Goal: Find specific page/section: Find specific page/section

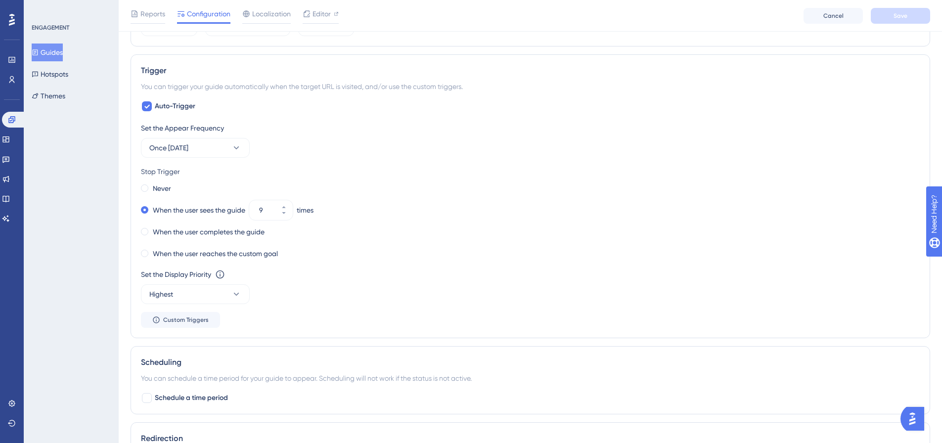
scroll to position [395, 0]
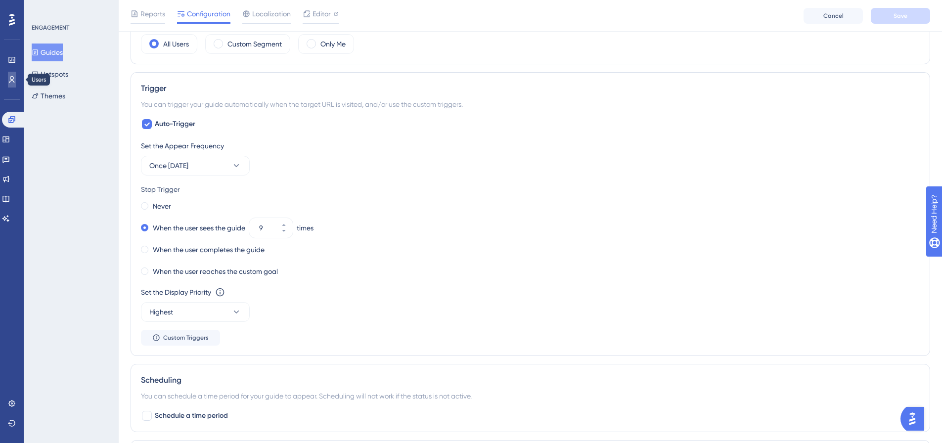
click at [16, 84] on link at bounding box center [12, 80] width 8 height 16
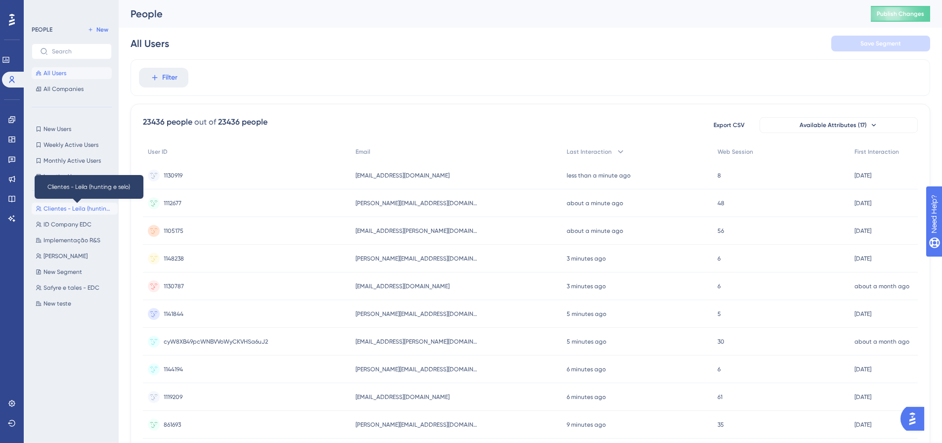
click at [78, 210] on span "Clientes - Leila (hunting e selo)" at bounding box center [78, 209] width 70 height 8
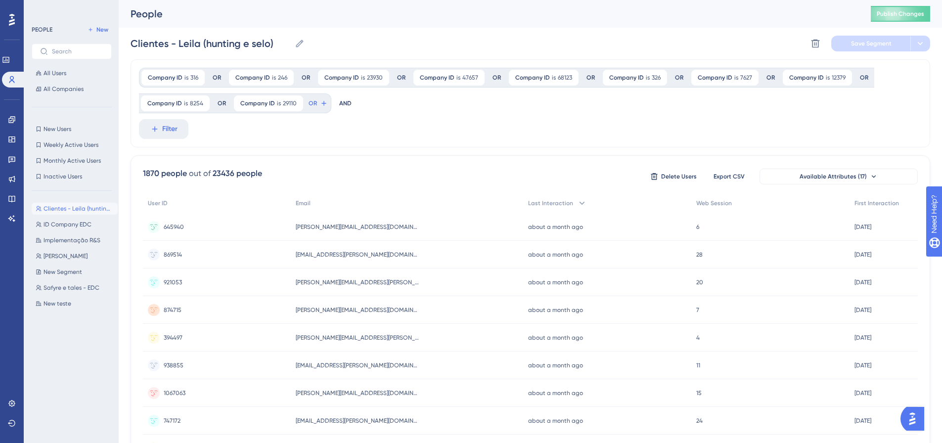
drag, startPoint x: 461, startPoint y: 79, endPoint x: 475, endPoint y: 116, distance: 39.1
click at [475, 116] on div "Company ID is 316 316 Remove OR Company ID is 246 246 Remove OR Company ID is 2…" at bounding box center [529, 103] width 799 height 88
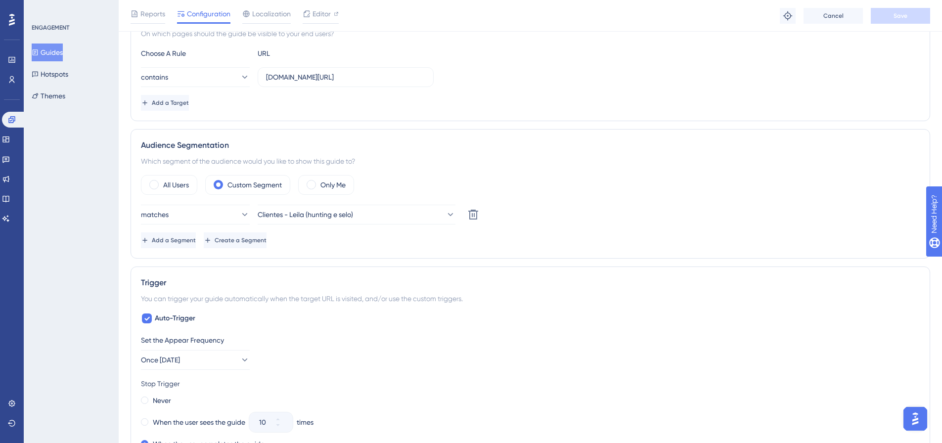
scroll to position [99, 0]
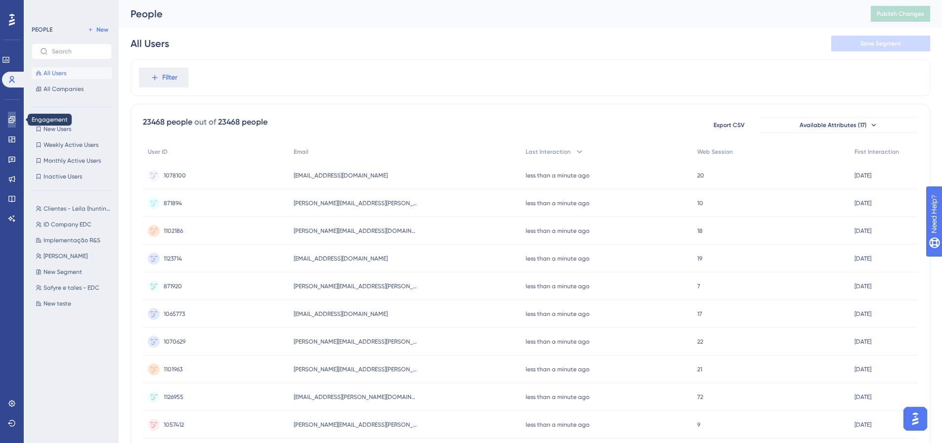
click at [10, 120] on icon at bounding box center [11, 119] width 6 height 6
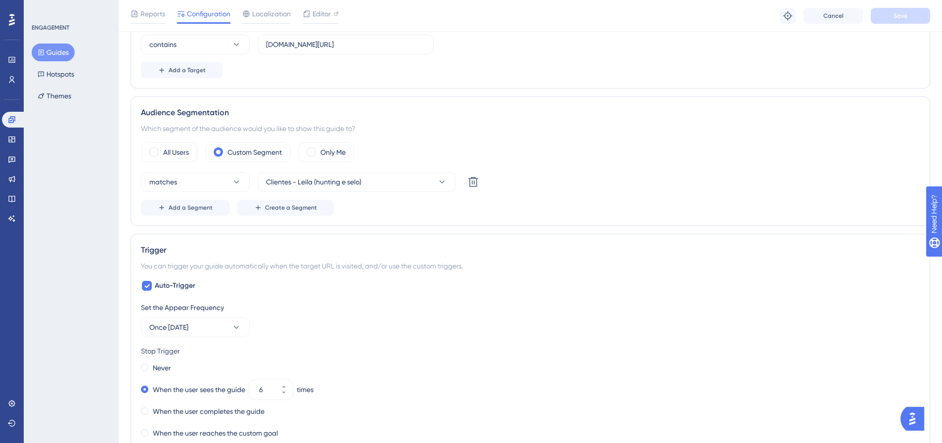
scroll to position [346, 0]
